Goal: Information Seeking & Learning: Check status

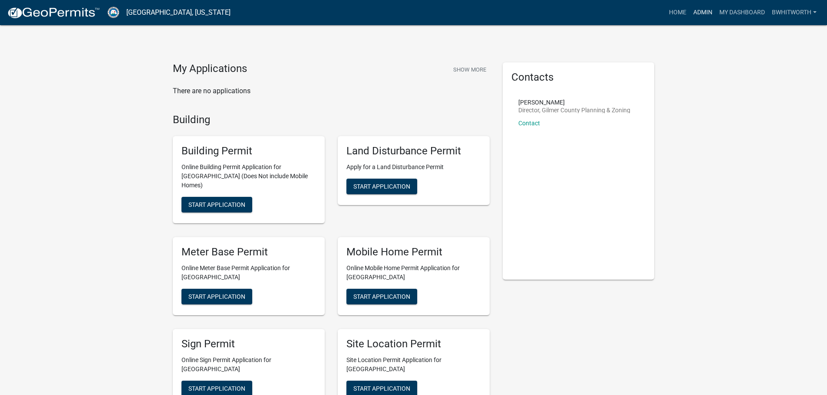
click at [694, 8] on link "Admin" at bounding box center [703, 12] width 26 height 16
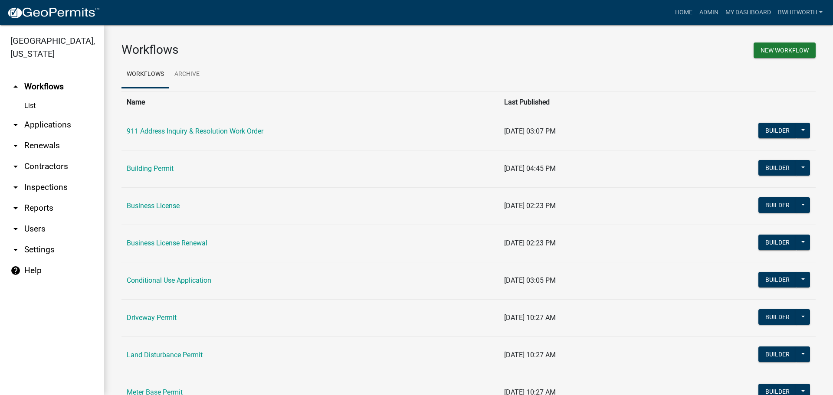
click at [61, 125] on link "arrow_drop_down Applications" at bounding box center [52, 125] width 104 height 21
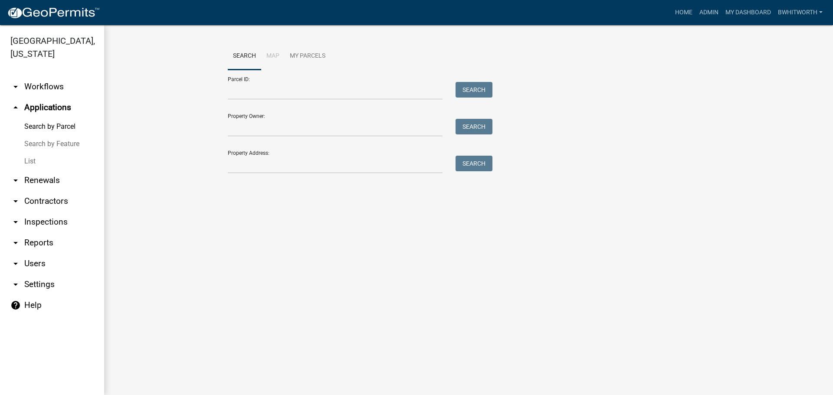
click at [33, 164] on link "List" at bounding box center [52, 161] width 104 height 17
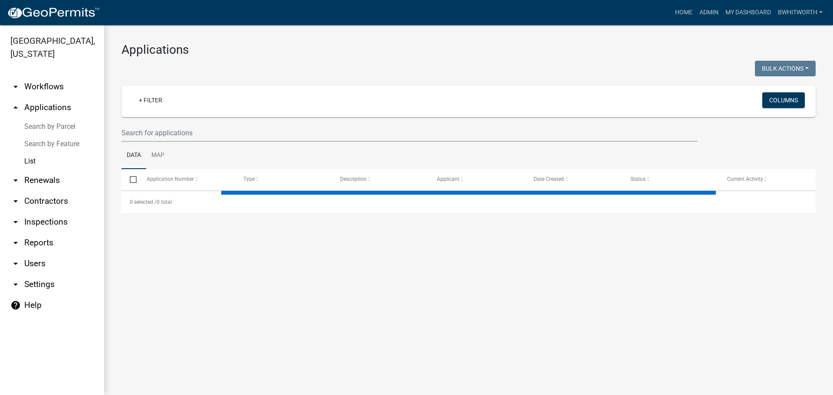
select select "3: 100"
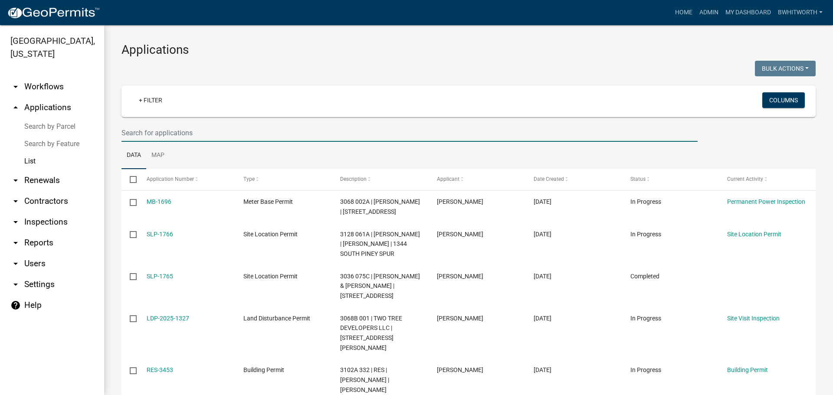
click at [196, 135] on input "text" at bounding box center [410, 133] width 576 height 18
type input "slp-1145"
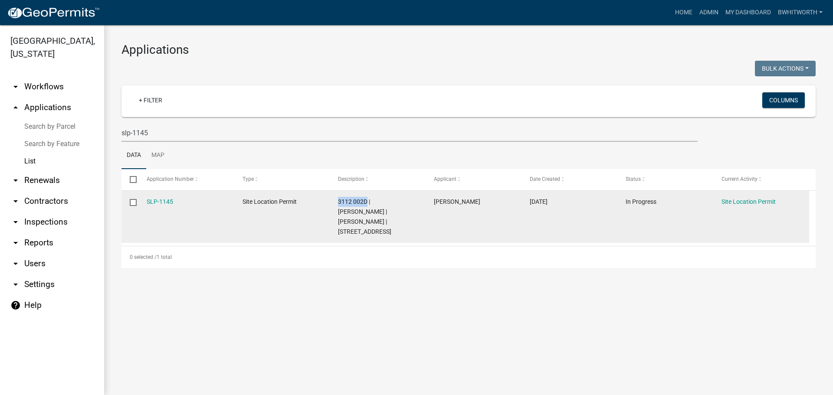
drag, startPoint x: 367, startPoint y: 201, endPoint x: 338, endPoint y: 201, distance: 29.1
click at [338, 201] on span "3112 002D | [PERSON_NAME] | [PERSON_NAME] | [STREET_ADDRESS]" at bounding box center [364, 216] width 53 height 36
copy span "3112 002D"
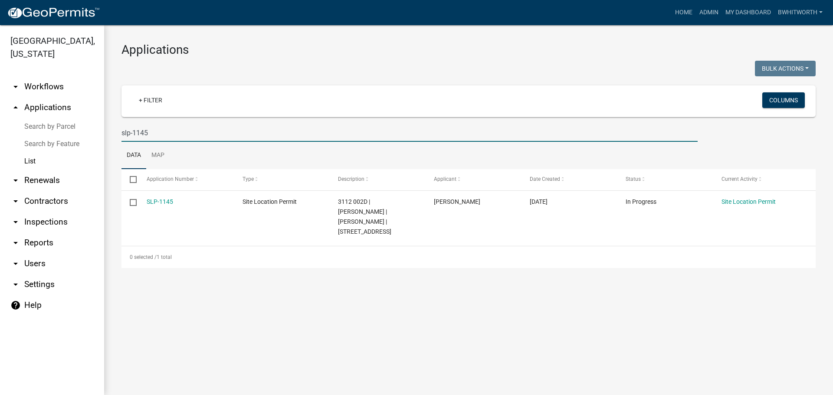
drag, startPoint x: 212, startPoint y: 128, endPoint x: 77, endPoint y: 130, distance: 135.0
click at [77, 130] on div "[GEOGRAPHIC_DATA], [US_STATE] arrow_drop_down Workflows List arrow_drop_up Appl…" at bounding box center [416, 210] width 833 height 370
select select "3: 100"
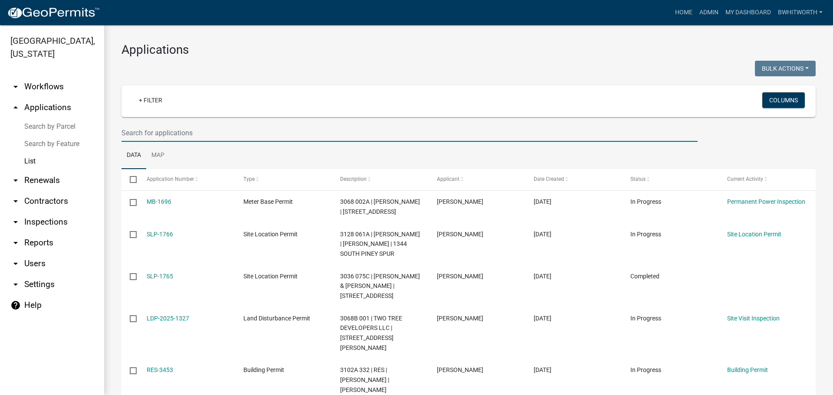
paste input "3112 002D"
type input "3112 002D"
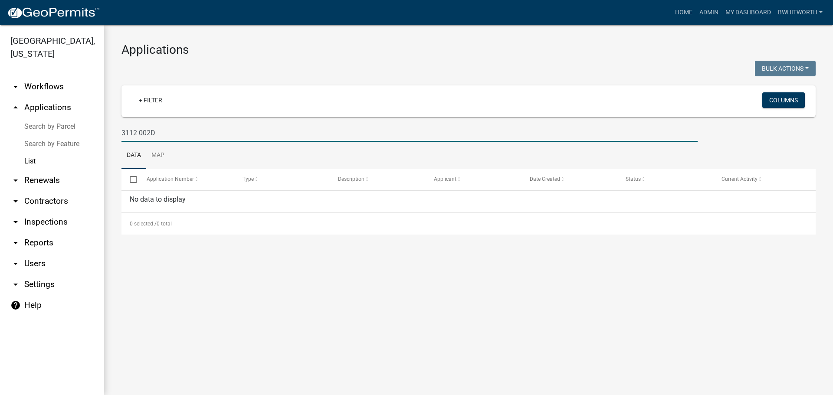
click at [164, 133] on input "3112 002D" at bounding box center [410, 133] width 576 height 18
drag, startPoint x: 164, startPoint y: 133, endPoint x: 21, endPoint y: 132, distance: 142.4
click at [21, 132] on div "[GEOGRAPHIC_DATA], [US_STATE] arrow_drop_down Workflows List arrow_drop_up Appl…" at bounding box center [416, 210] width 833 height 370
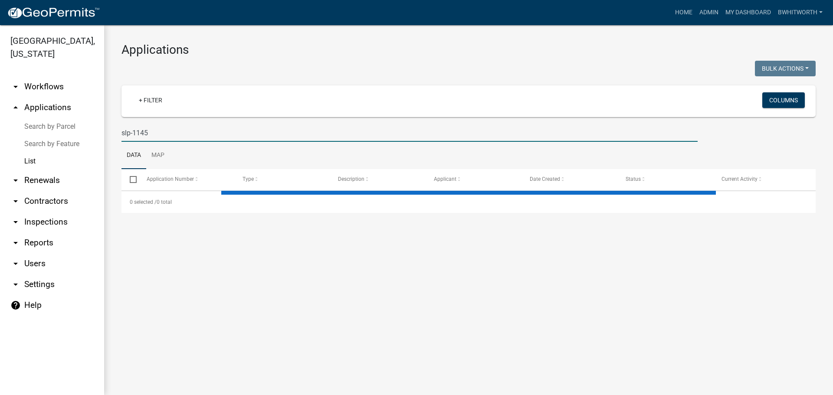
type input "slp-1145"
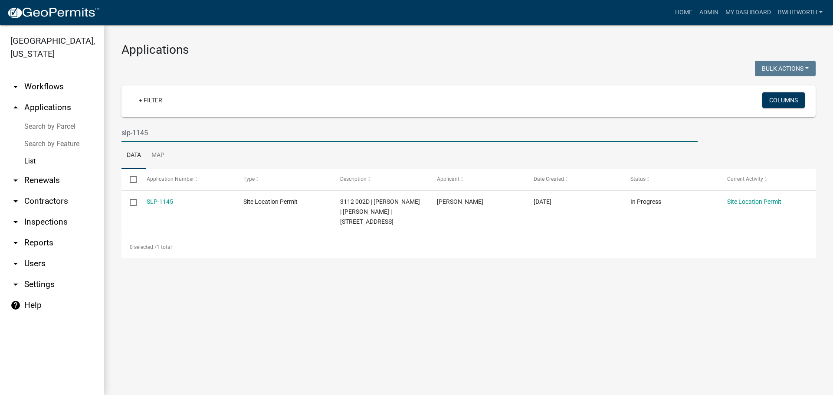
drag, startPoint x: 157, startPoint y: 132, endPoint x: 112, endPoint y: 136, distance: 44.9
click at [112, 136] on div "Applications Bulk Actions Void Expire Lock Withdraw + Filter Columns slp-1145 D…" at bounding box center [468, 150] width 729 height 250
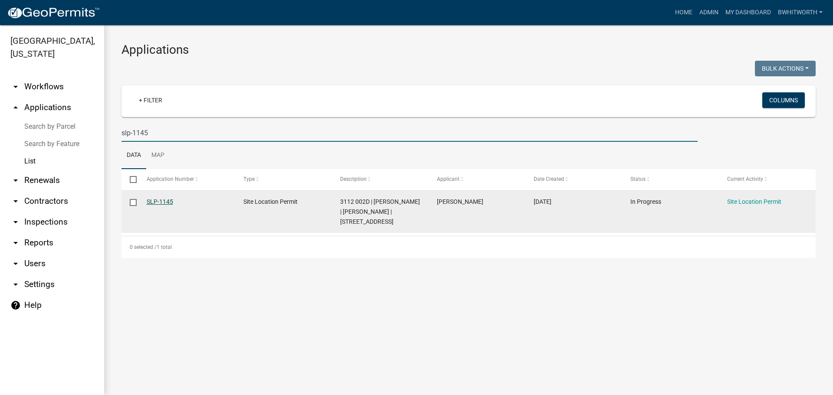
click at [153, 198] on link "SLP-1145" at bounding box center [160, 201] width 26 height 7
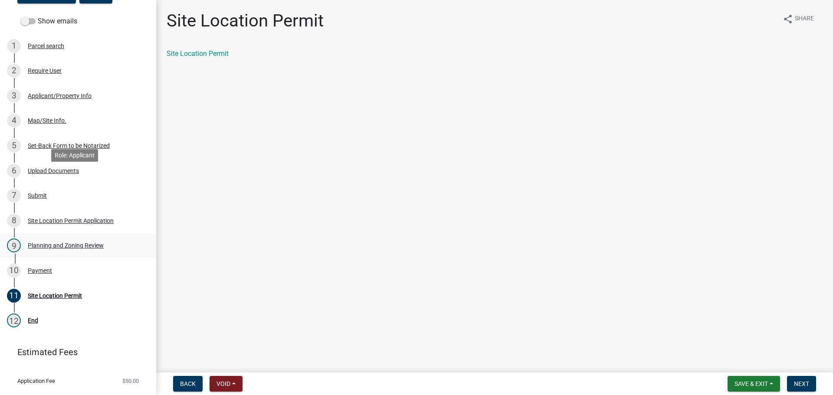
scroll to position [136, 0]
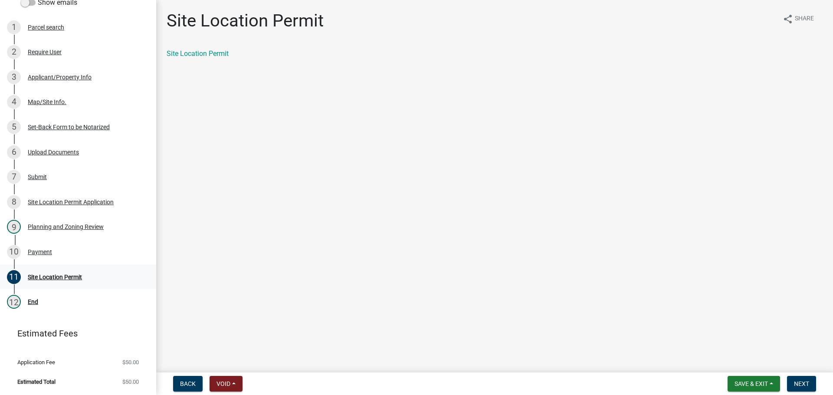
click at [58, 278] on div "Site Location Permit" at bounding box center [55, 277] width 54 height 6
click at [211, 54] on link "Site Location Permit" at bounding box center [198, 53] width 62 height 8
click at [800, 384] on span "Next" at bounding box center [801, 384] width 15 height 7
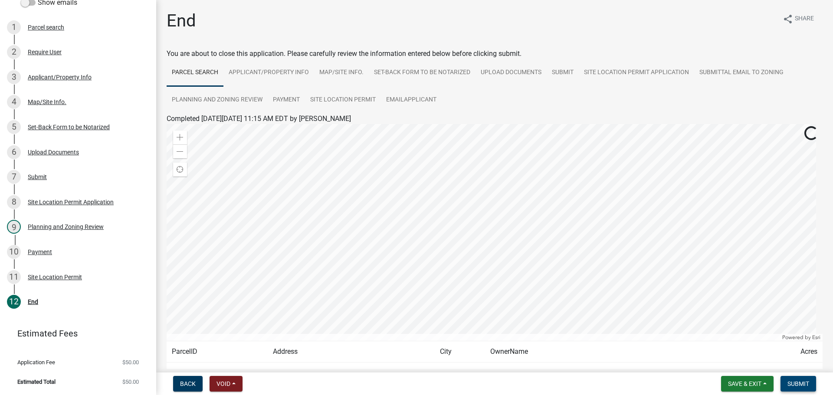
click at [800, 384] on span "Submit" at bounding box center [799, 384] width 22 height 7
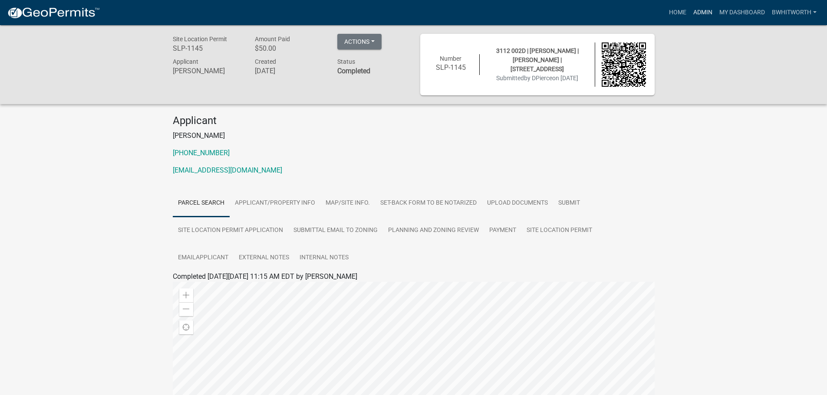
click at [701, 10] on link "Admin" at bounding box center [703, 12] width 26 height 16
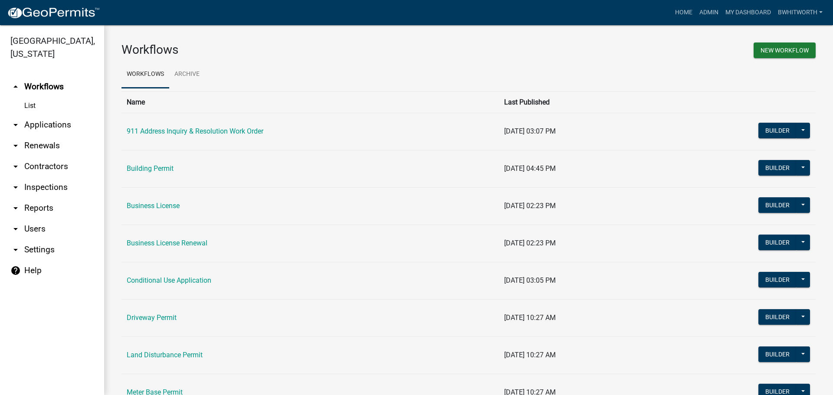
click at [26, 125] on link "arrow_drop_down Applications" at bounding box center [52, 125] width 104 height 21
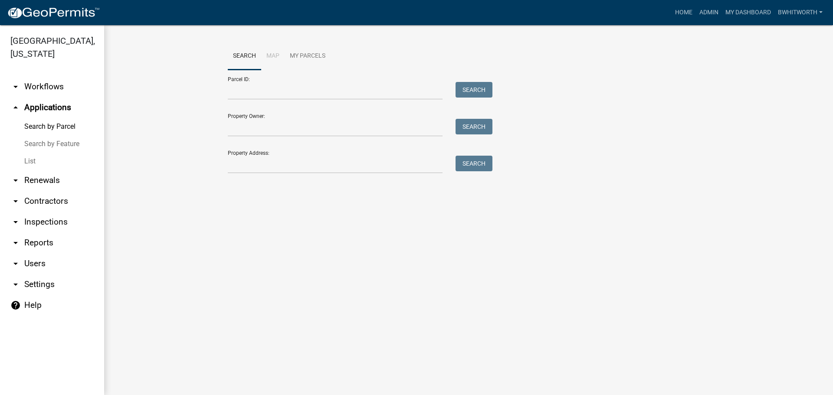
click at [26, 159] on link "List" at bounding box center [52, 161] width 104 height 17
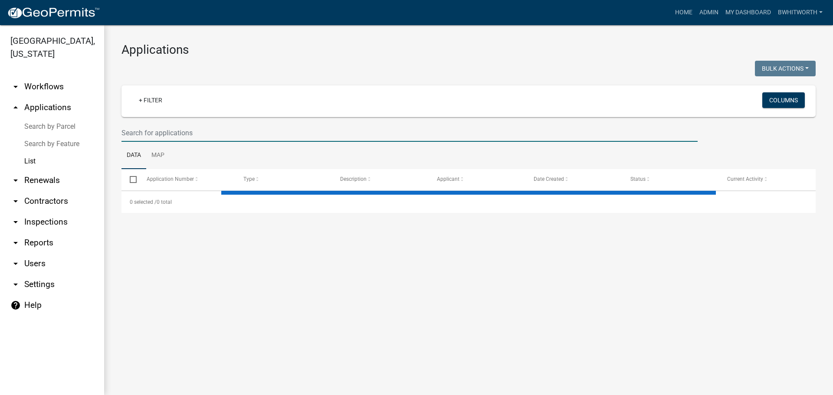
click at [165, 125] on input "text" at bounding box center [410, 133] width 576 height 18
type input "155"
select select "3: 100"
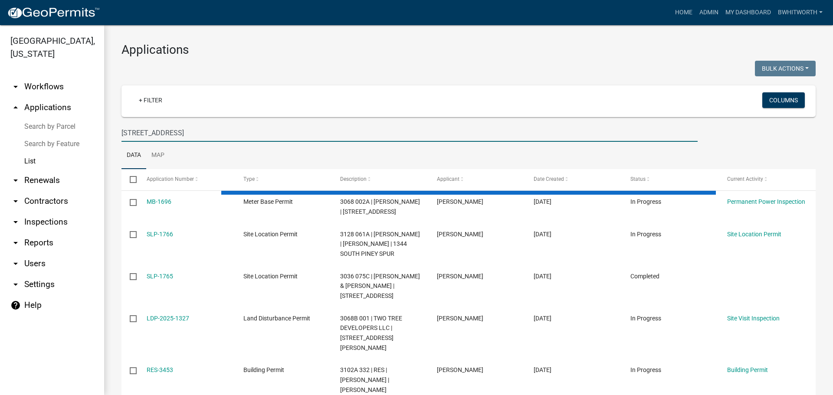
type input "[STREET_ADDRESS]"
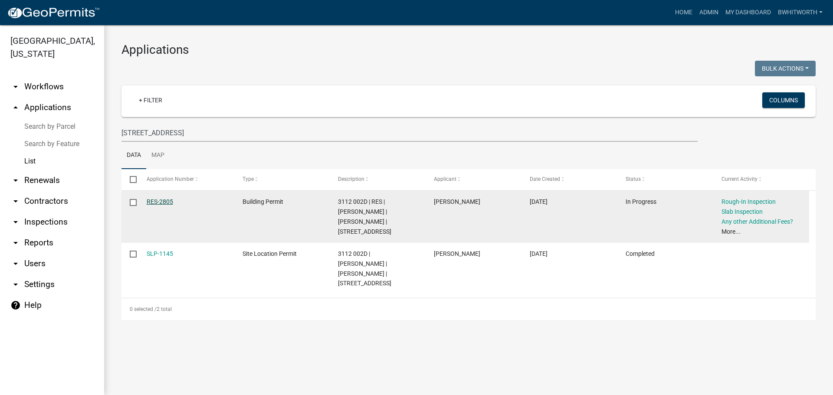
click at [165, 200] on link "RES-2805" at bounding box center [160, 201] width 26 height 7
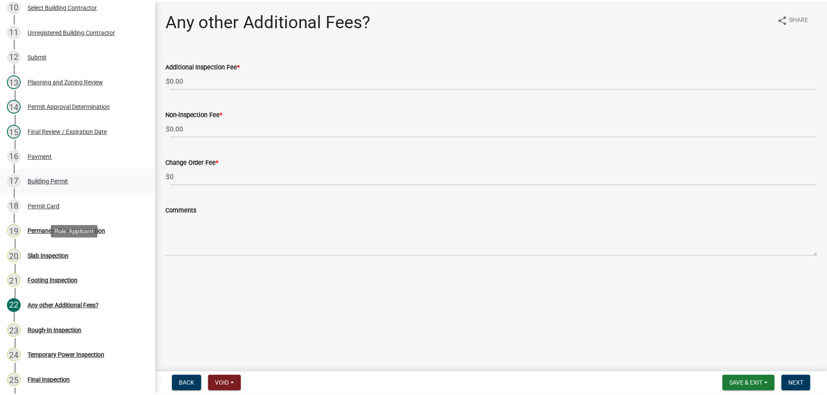
scroll to position [477, 0]
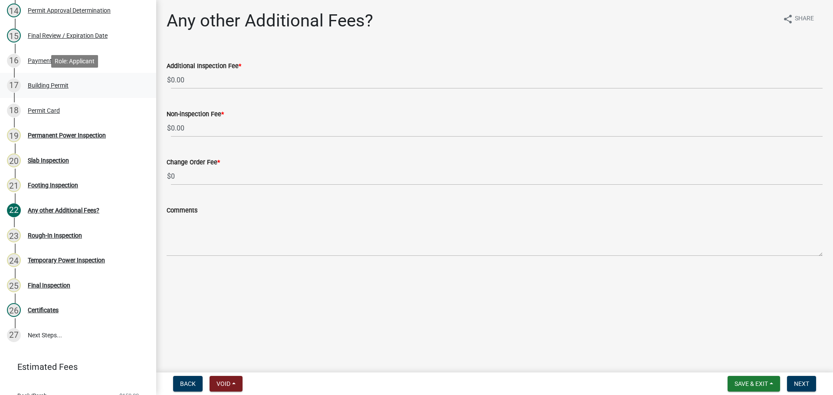
click at [37, 81] on div "17 Building Permit" at bounding box center [74, 86] width 135 height 14
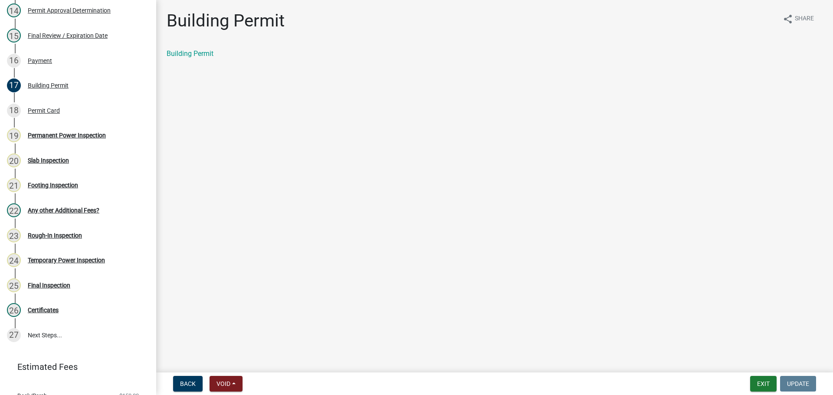
click at [195, 49] on div "Building Permit" at bounding box center [495, 54] width 656 height 10
click at [192, 53] on link "Building Permit" at bounding box center [190, 53] width 47 height 8
click at [764, 384] on button "Exit" at bounding box center [764, 384] width 26 height 16
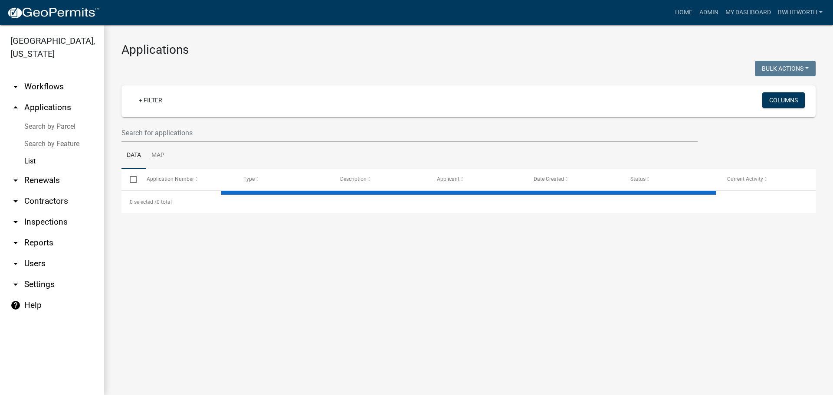
select select "3: 100"
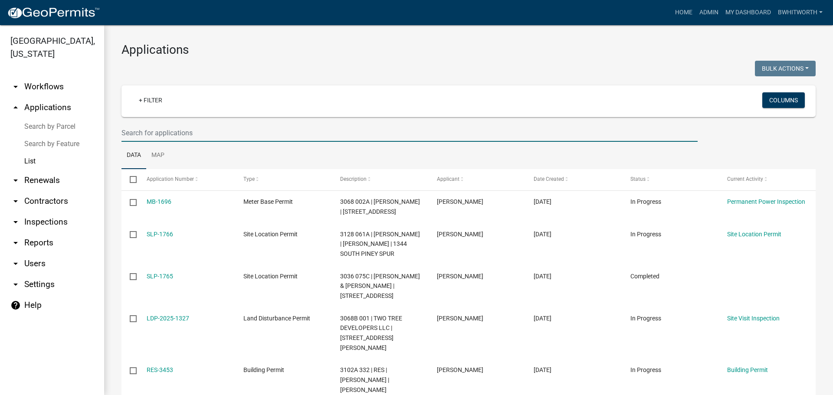
click at [149, 129] on input "text" at bounding box center [410, 133] width 576 height 18
type input "mb-1688"
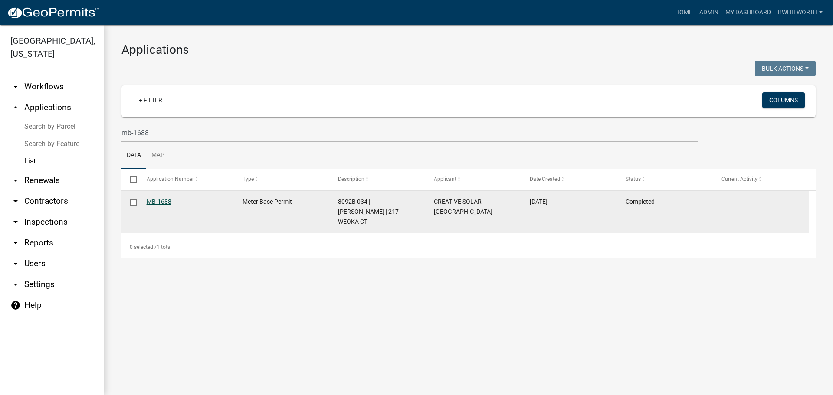
click at [163, 203] on link "MB-1688" at bounding box center [159, 201] width 25 height 7
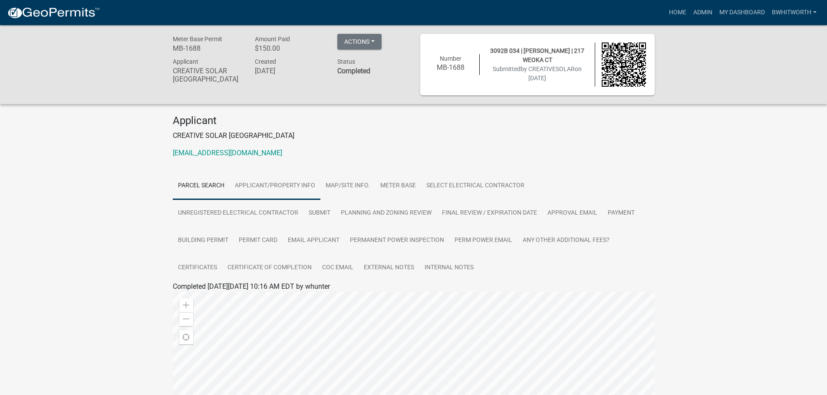
click at [293, 186] on link "Applicant/Property Info" at bounding box center [275, 186] width 91 height 28
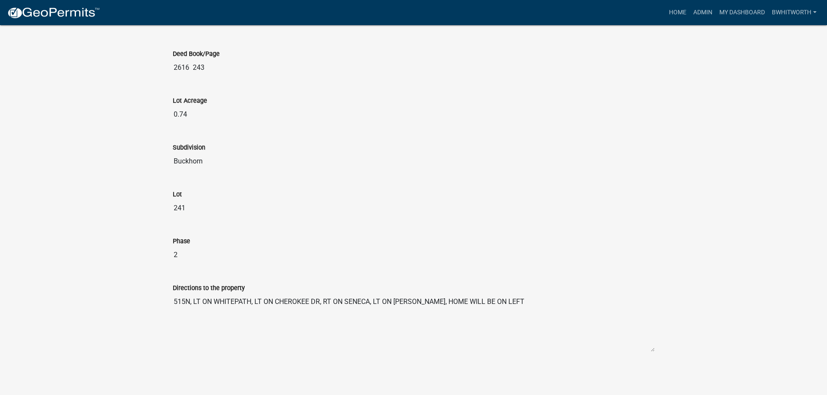
scroll to position [977, 0]
